Goal: Share content: Share content

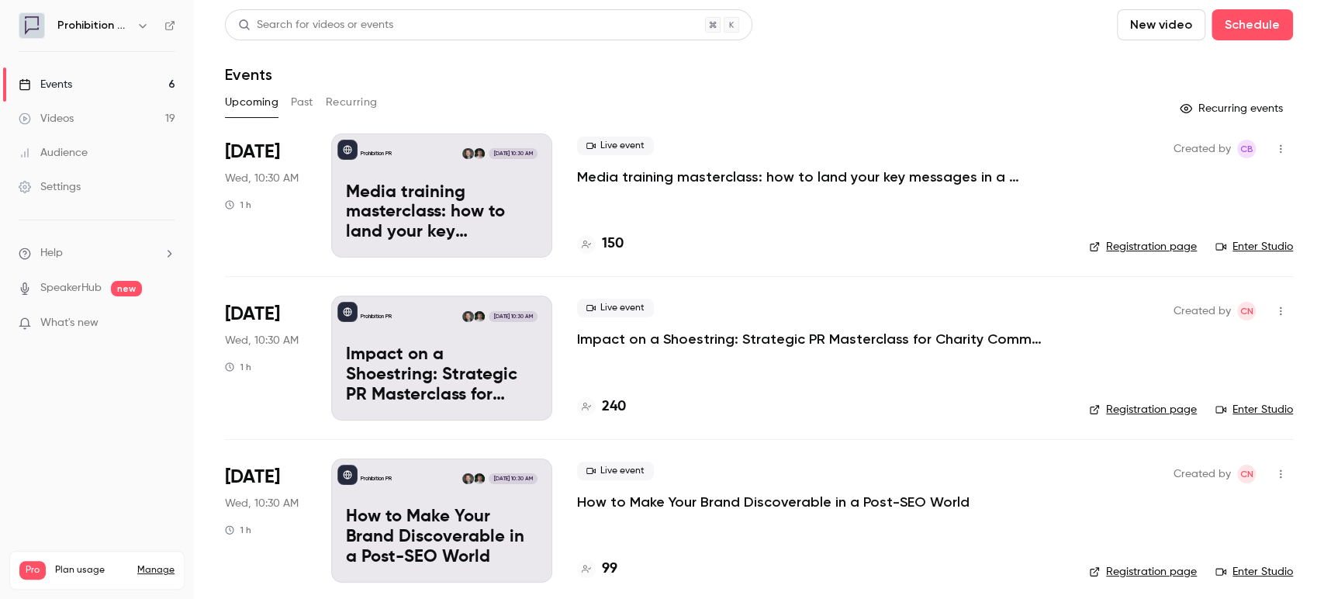
click at [610, 178] on p "Media training masterclass: how to land your key messages in a digital-first wo…" at bounding box center [809, 177] width 465 height 19
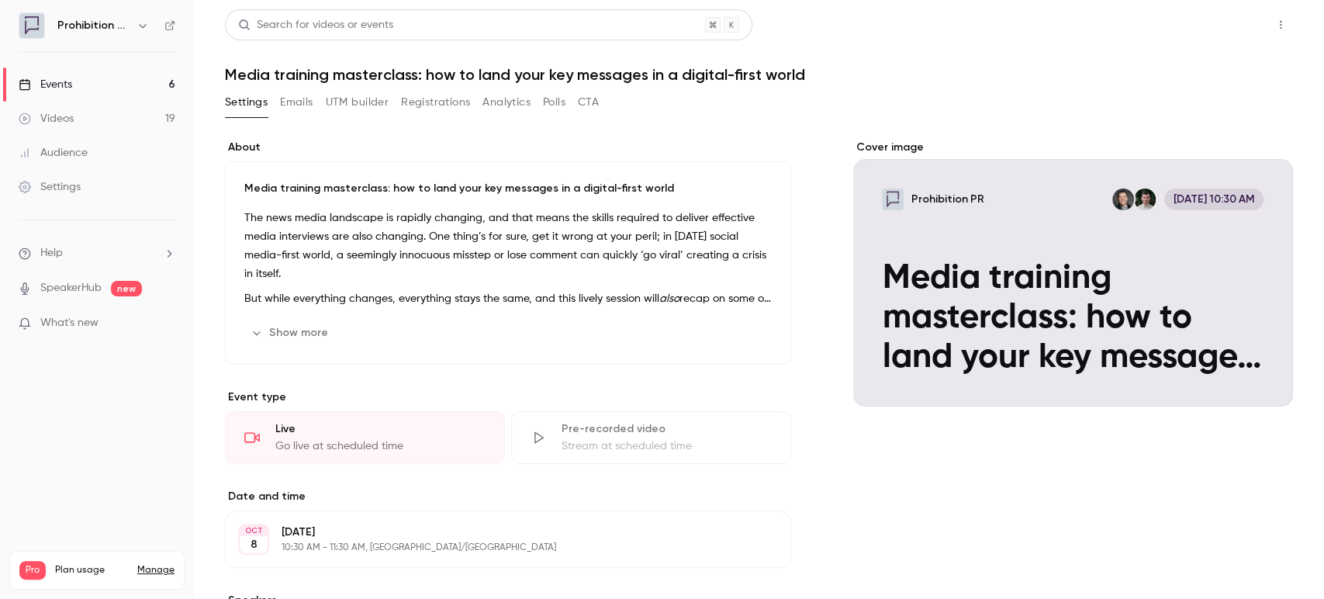
click at [1203, 17] on button "Share" at bounding box center [1225, 24] width 61 height 31
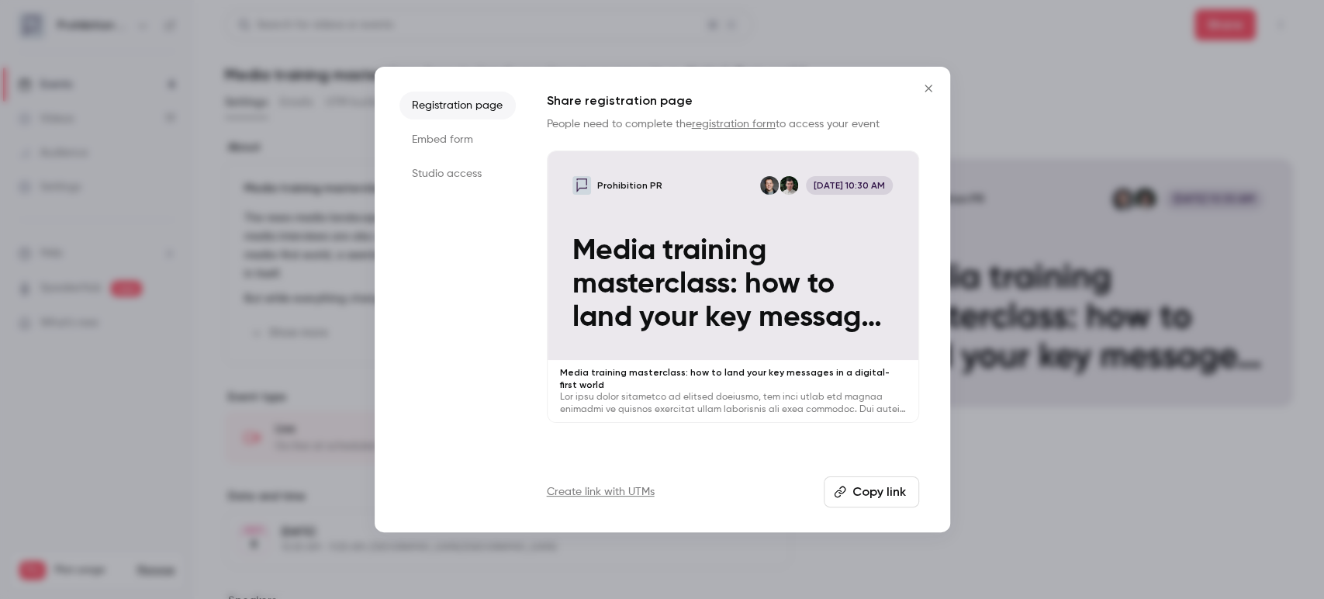
click at [877, 489] on button "Copy link" at bounding box center [871, 491] width 95 height 31
